Goal: Obtain resource: Obtain resource

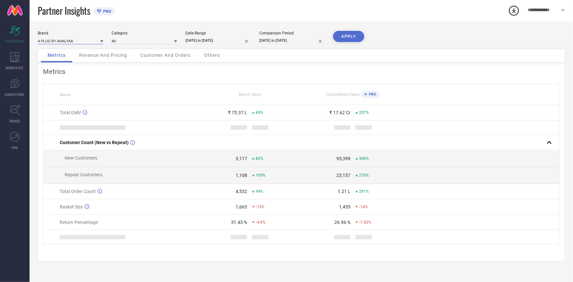
click at [77, 41] on input at bounding box center [71, 40] width 66 height 7
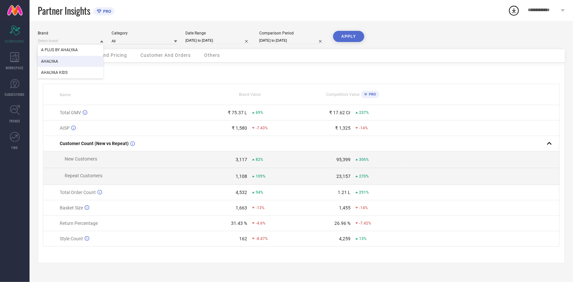
click at [63, 65] on div "AHALYAA" at bounding box center [71, 61] width 66 height 11
type input "All"
click at [210, 44] on div "Date Range [DATE] to [DATE]" at bounding box center [218, 37] width 66 height 13
click at [211, 41] on input "[DATE] to [DATE]" at bounding box center [218, 40] width 66 height 7
select select "5"
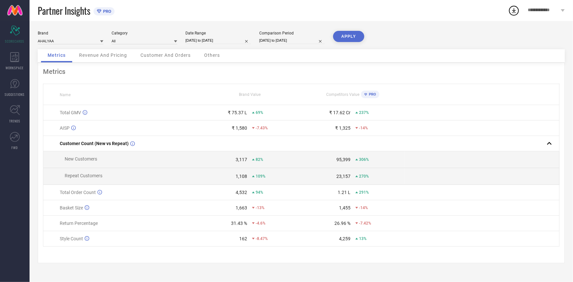
select select "2025"
select select "6"
select select "2025"
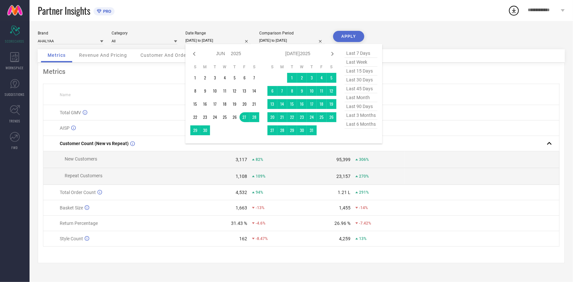
click at [359, 110] on span "last 90 days" at bounding box center [360, 106] width 33 height 9
type input "[DATE] to [DATE]"
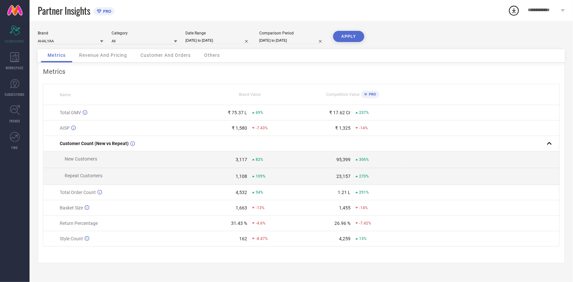
click at [347, 32] on button "APPLY" at bounding box center [348, 36] width 31 height 11
click at [0, 57] on div "WORKSPACE" at bounding box center [15, 61] width 30 height 26
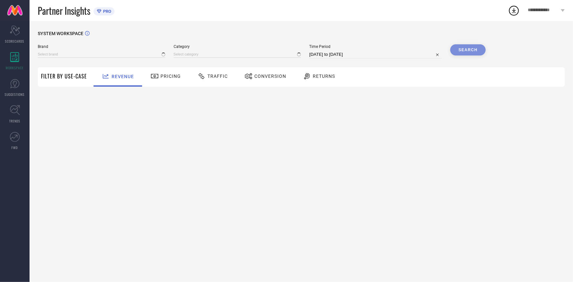
type input "A PLUS BY AHALYAA"
type input "All"
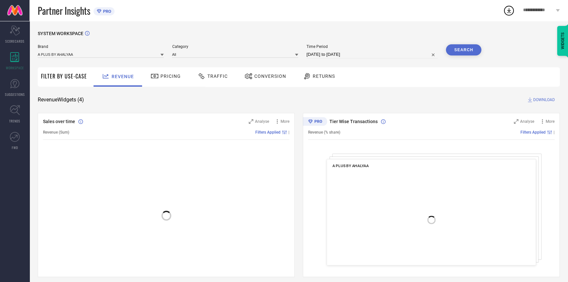
click at [271, 79] on span "Conversion" at bounding box center [270, 75] width 32 height 5
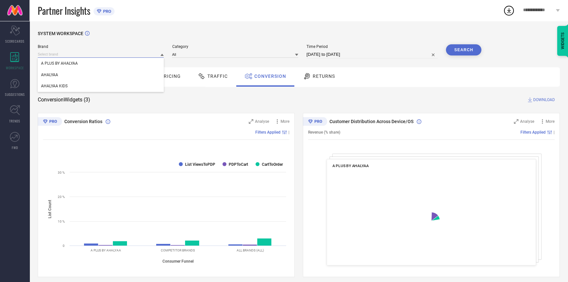
click at [92, 53] on input at bounding box center [101, 54] width 126 height 7
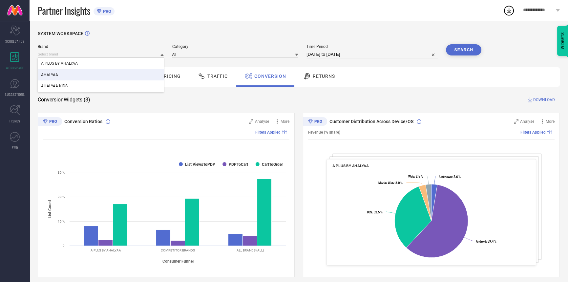
click at [82, 76] on div "AHALYAA" at bounding box center [101, 74] width 126 height 11
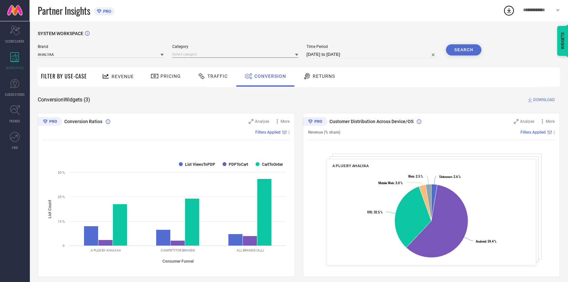
click at [213, 53] on input at bounding box center [235, 54] width 126 height 7
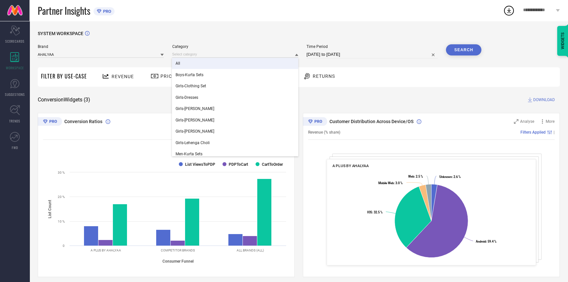
click at [206, 69] on div "All" at bounding box center [235, 63] width 126 height 11
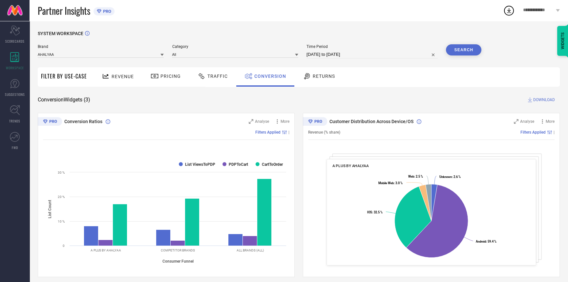
click at [334, 54] on input "[DATE] to [DATE]" at bounding box center [371, 55] width 131 height 8
select select "7"
select select "2025"
select select "8"
select select "2025"
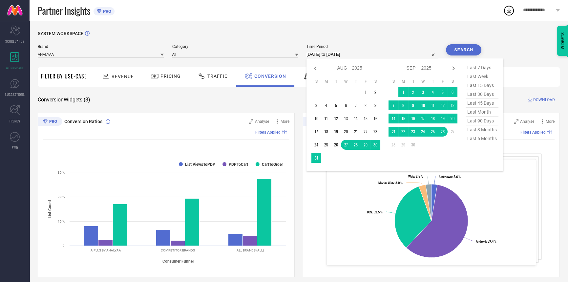
click at [482, 95] on span "last 30 days" at bounding box center [481, 94] width 33 height 9
type input "[DATE] to [DATE]"
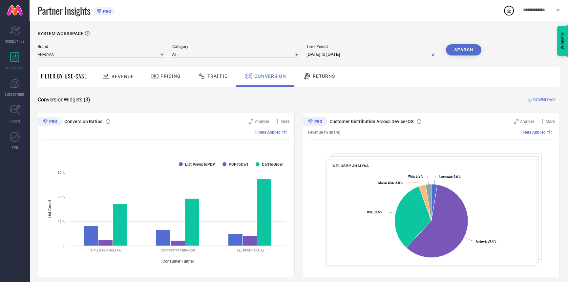
click at [455, 41] on div "SYSTEM WORKSPACE" at bounding box center [299, 37] width 522 height 13
click at [465, 50] on button "Search" at bounding box center [463, 49] width 35 height 11
click at [541, 97] on span "DOWNLOAD" at bounding box center [544, 99] width 22 height 7
click at [540, 100] on span "DOWNLOAD" at bounding box center [544, 99] width 22 height 7
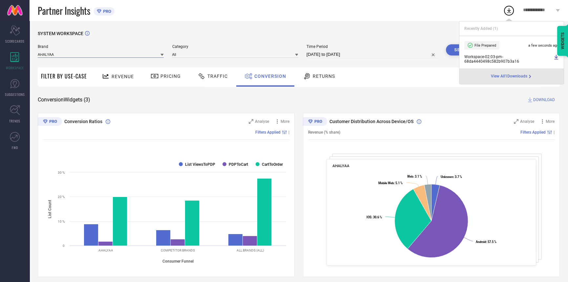
click at [94, 53] on input at bounding box center [101, 54] width 126 height 7
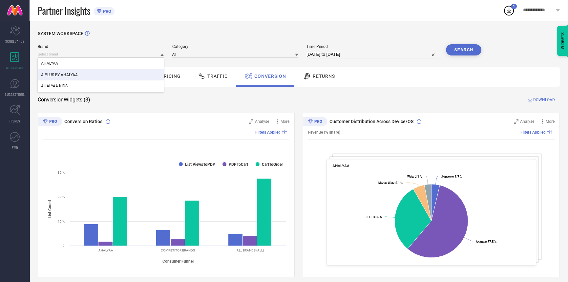
click at [85, 71] on div "A PLUS BY AHALYAA" at bounding box center [101, 74] width 126 height 11
click at [206, 54] on input at bounding box center [235, 54] width 126 height 7
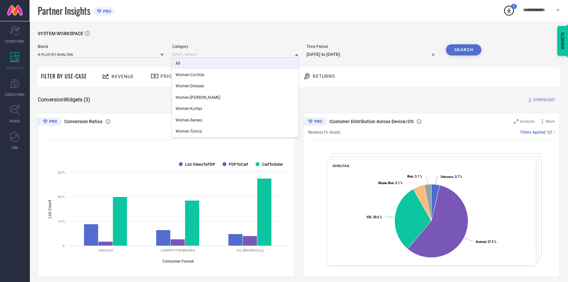
click at [197, 64] on div "All" at bounding box center [235, 63] width 126 height 11
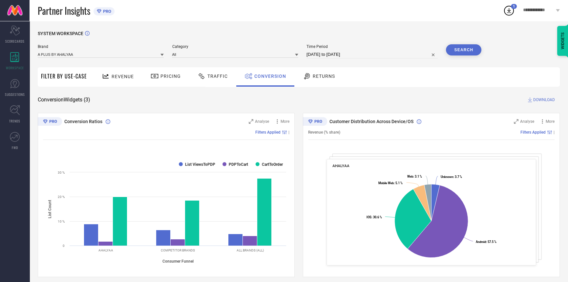
click at [463, 50] on button "Search" at bounding box center [463, 49] width 35 height 11
click at [540, 97] on span "DOWNLOAD" at bounding box center [544, 99] width 22 height 7
click at [298, 12] on div "Partner Insights PRO" at bounding box center [270, 10] width 465 height 21
